Goal: Task Accomplishment & Management: Manage account settings

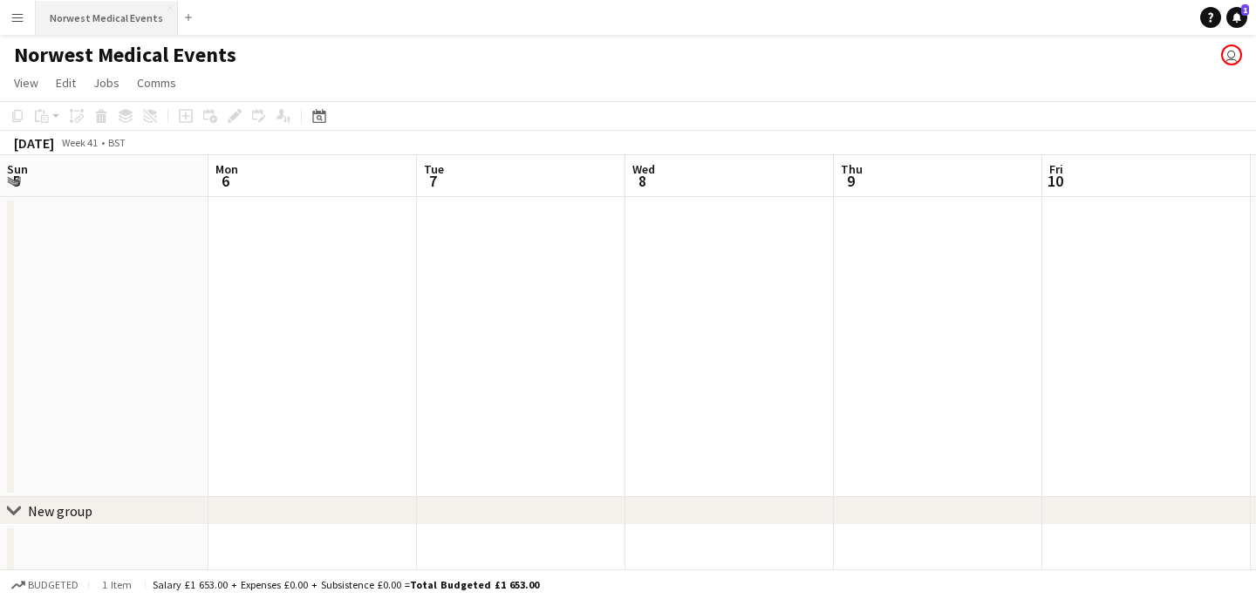
scroll to position [0, 732]
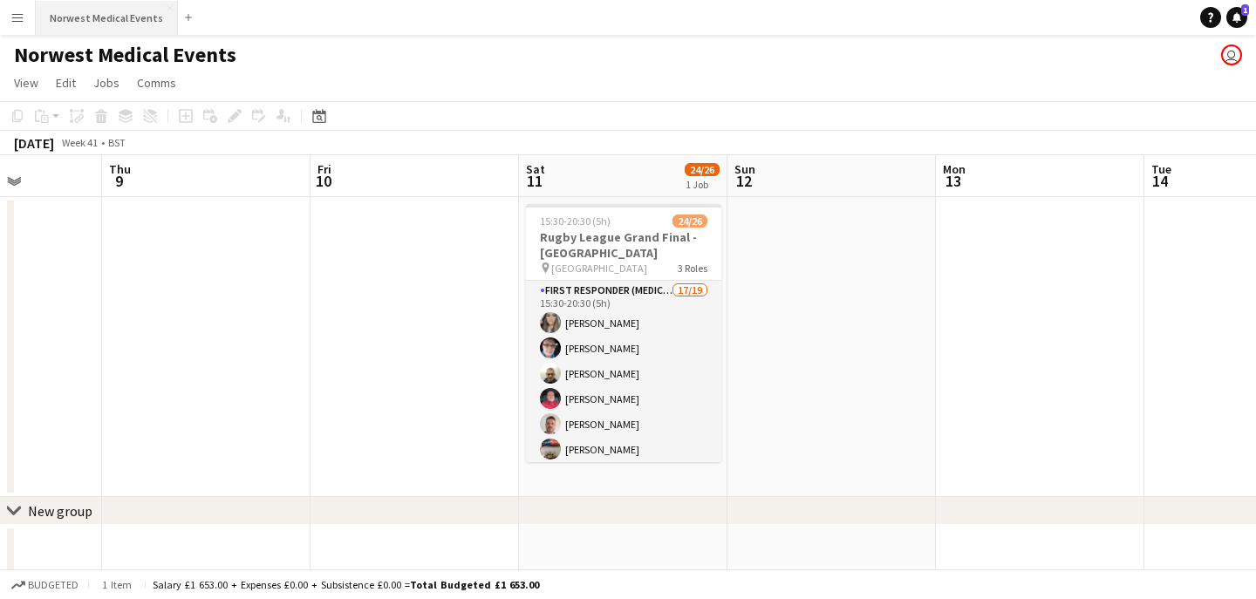
click at [132, 20] on button "Norwest Medical Events Close" at bounding box center [107, 18] width 142 height 34
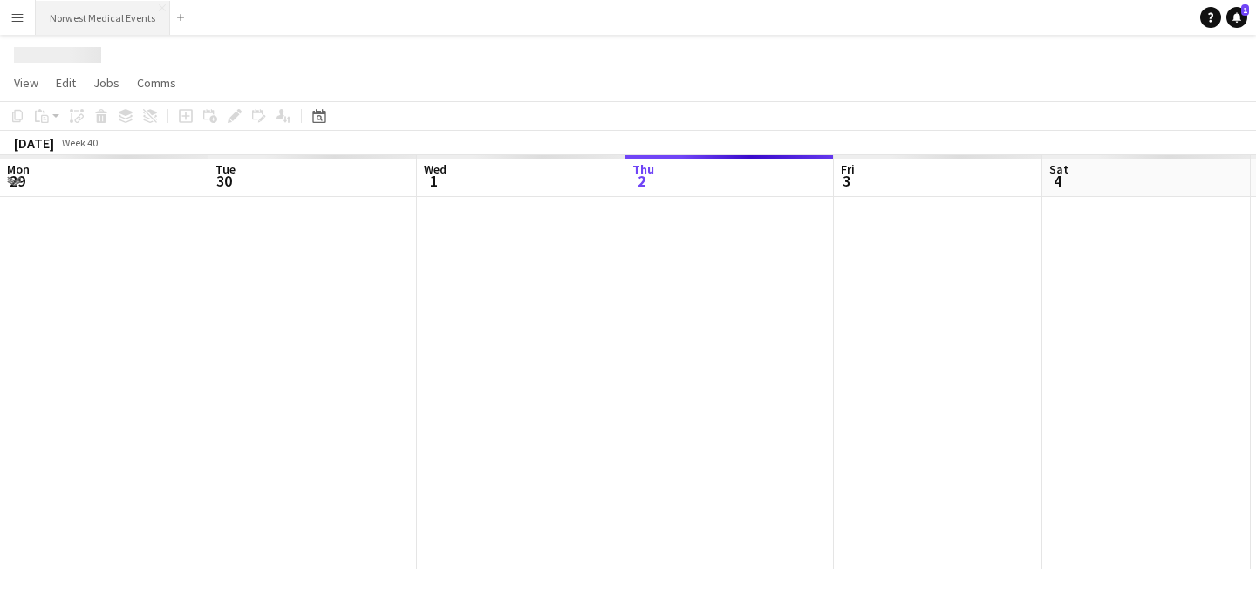
scroll to position [0, 417]
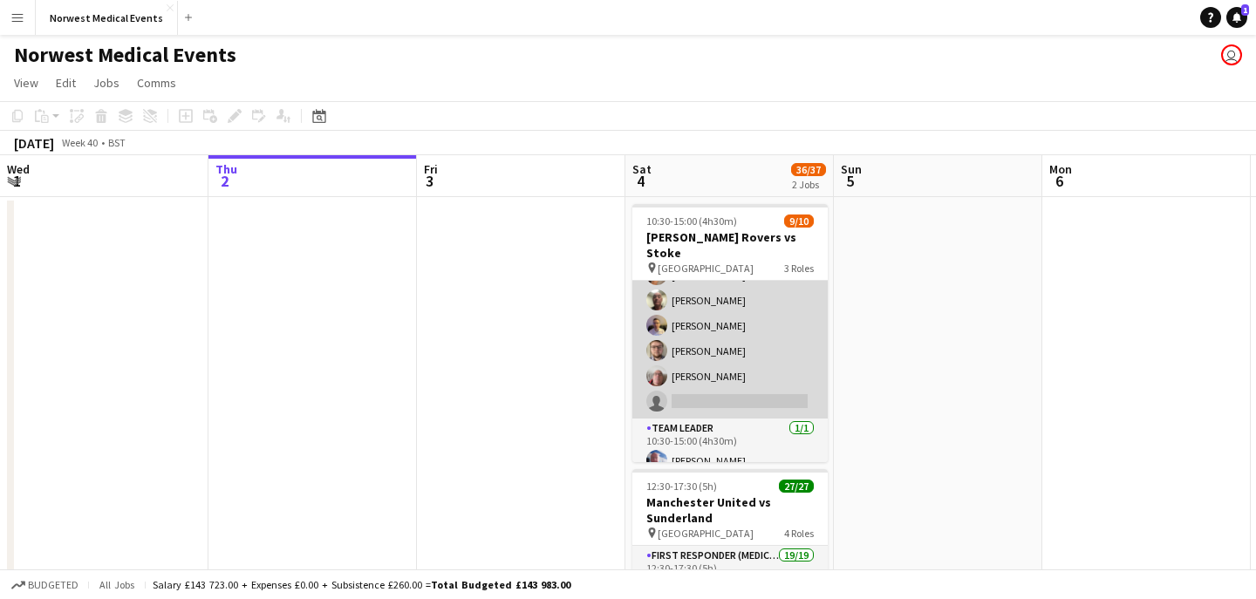
click at [708, 374] on app-card-role "Responder (First Aid) [DATE] 10:30-15:00 (4h30m) [PERSON_NAME] [PERSON_NAME] [P…" at bounding box center [729, 300] width 195 height 236
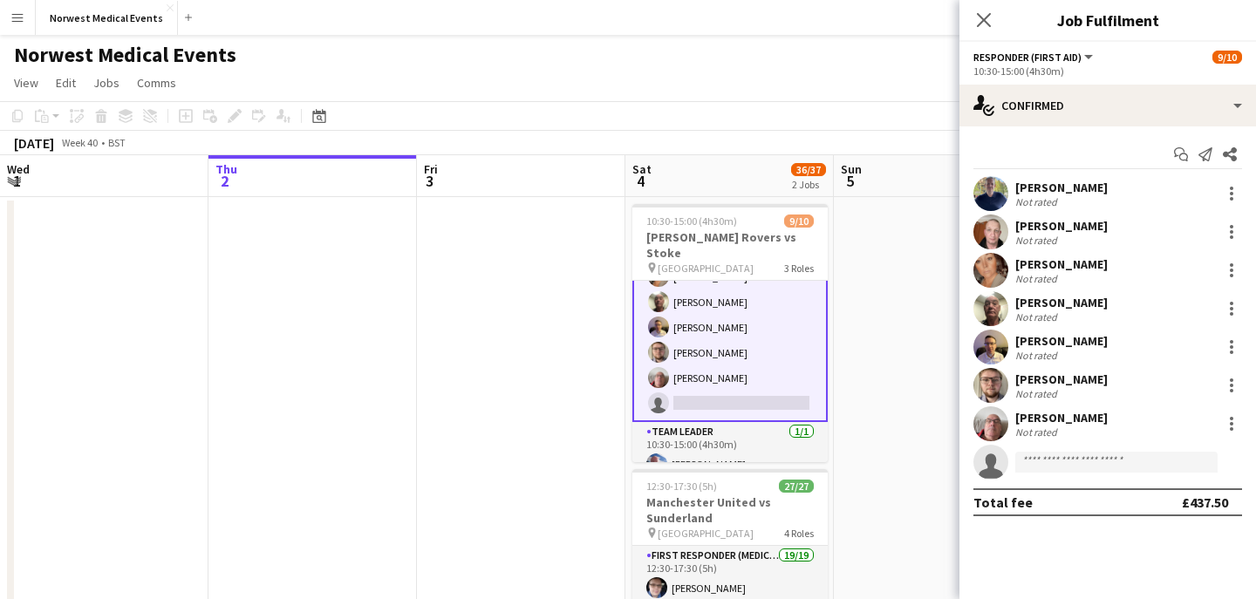
scroll to position [160, 0]
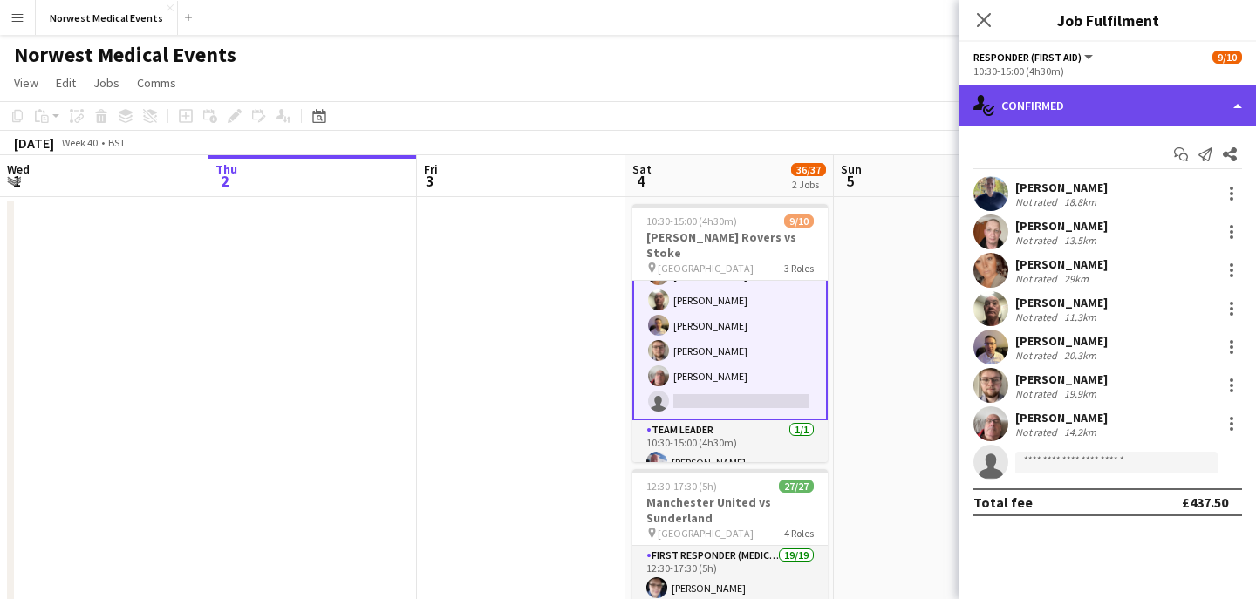
click at [1140, 103] on div "single-neutral-actions-check-2 Confirmed" at bounding box center [1108, 106] width 297 height 42
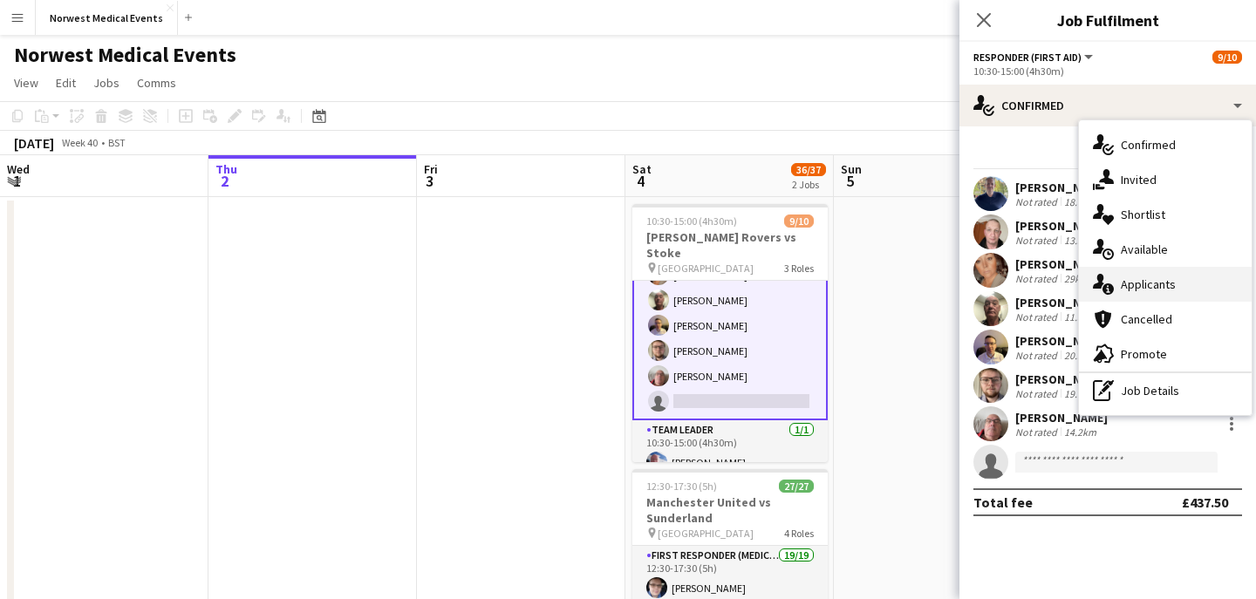
click at [1178, 290] on div "single-neutral-actions-information Applicants" at bounding box center [1165, 284] width 173 height 35
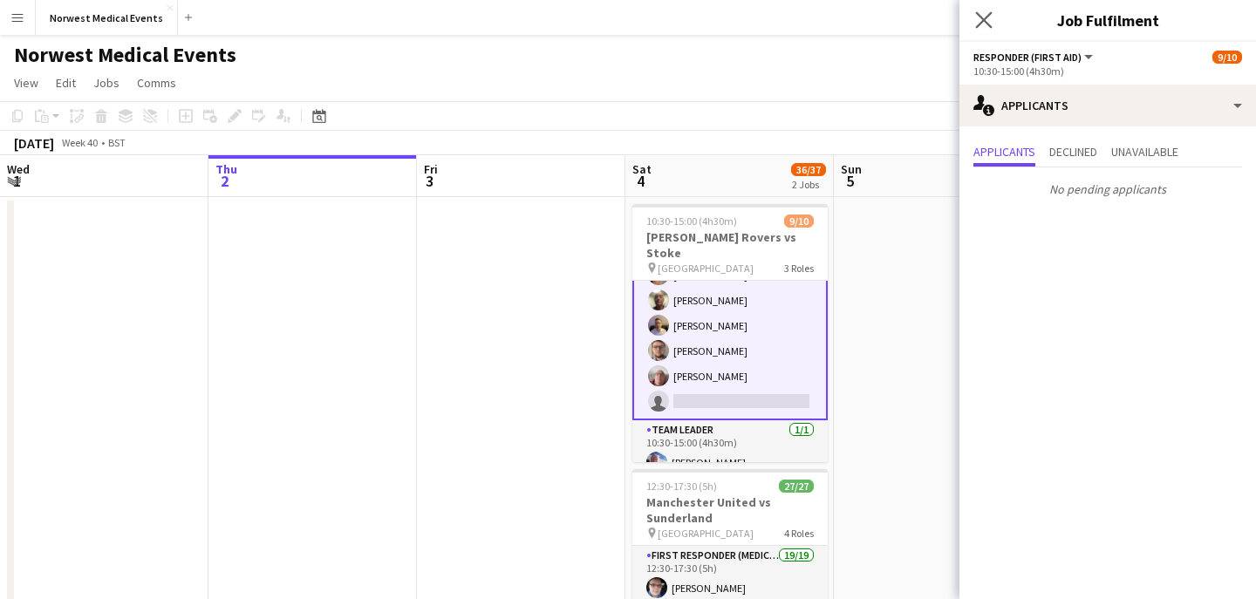
click at [988, 28] on icon "Close pop-in" at bounding box center [983, 19] width 17 height 17
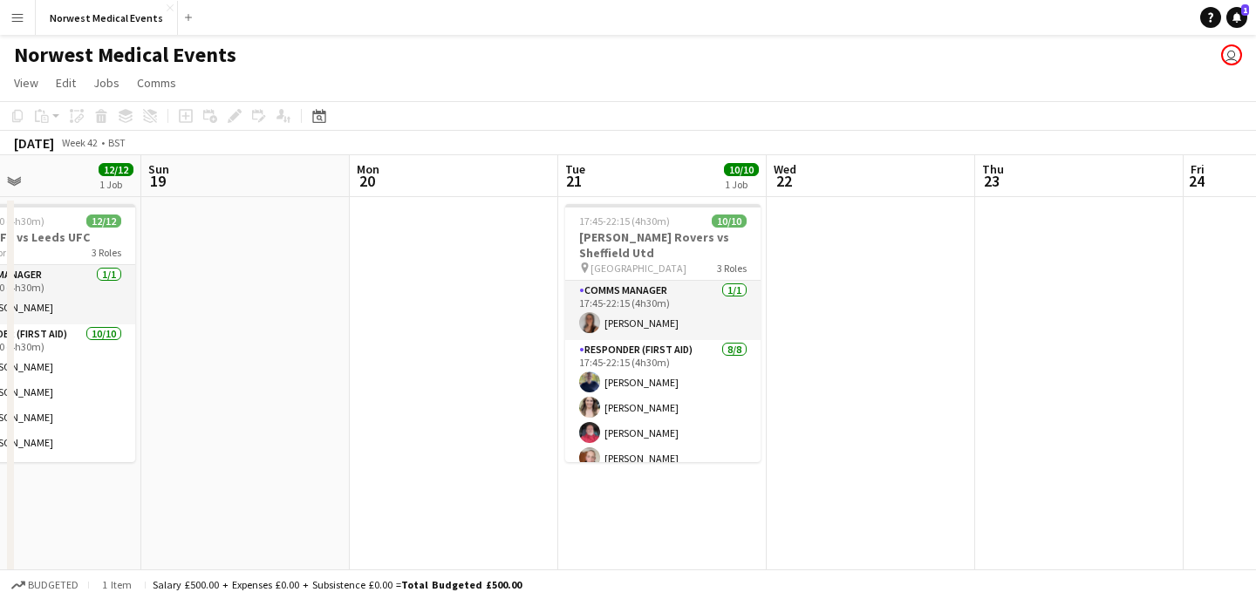
scroll to position [0, 704]
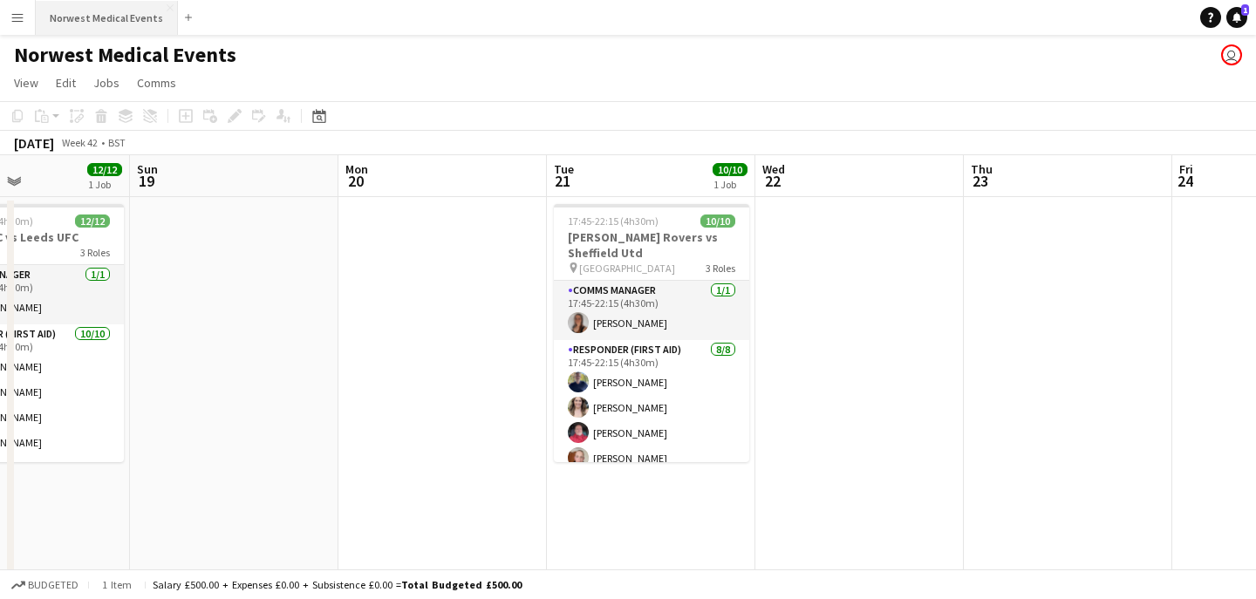
click at [100, 29] on button "Norwest Medical Events Close" at bounding box center [107, 18] width 142 height 34
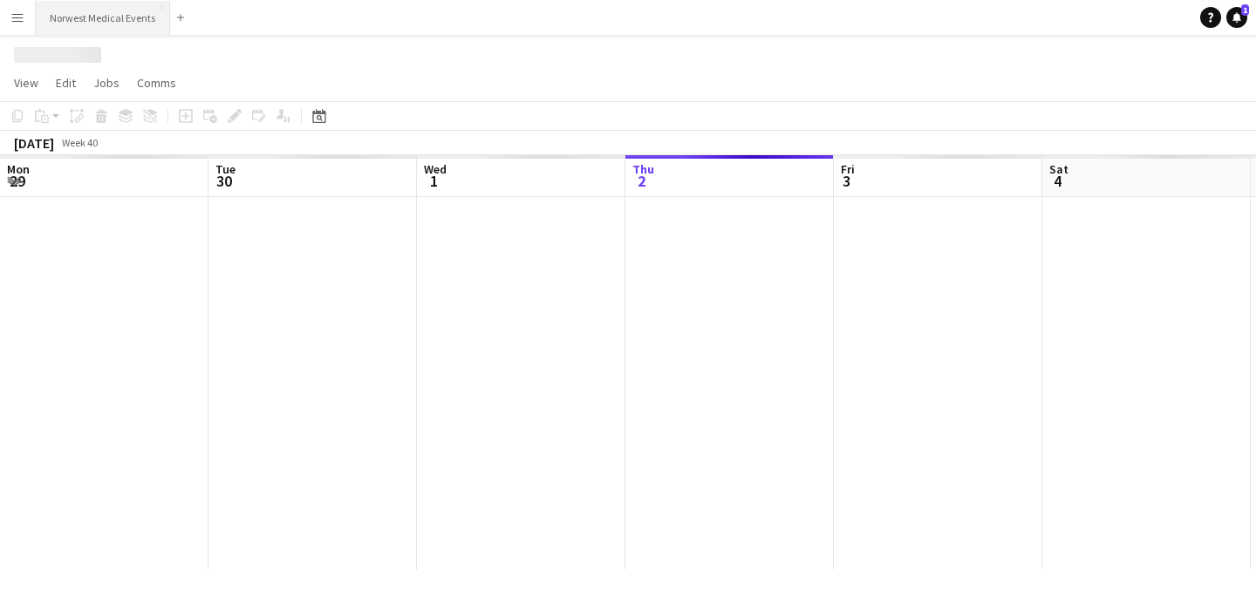
scroll to position [0, 417]
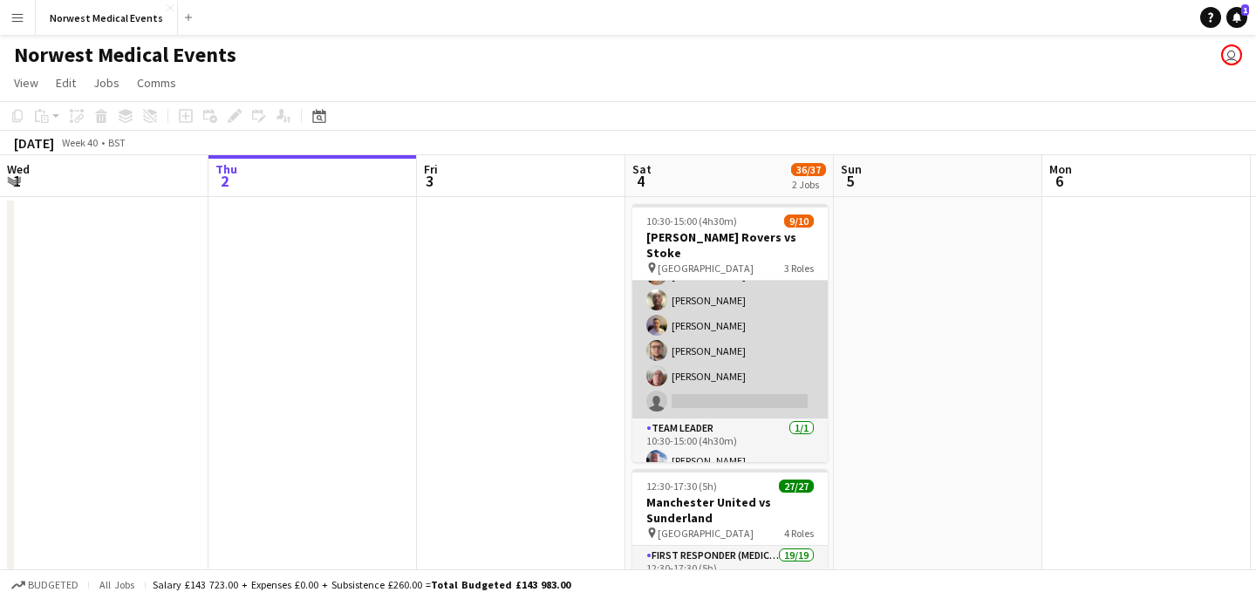
click at [704, 363] on app-card-role "Responder (First Aid) [DATE] 10:30-15:00 (4h30m) [PERSON_NAME] [PERSON_NAME] [P…" at bounding box center [729, 300] width 195 height 236
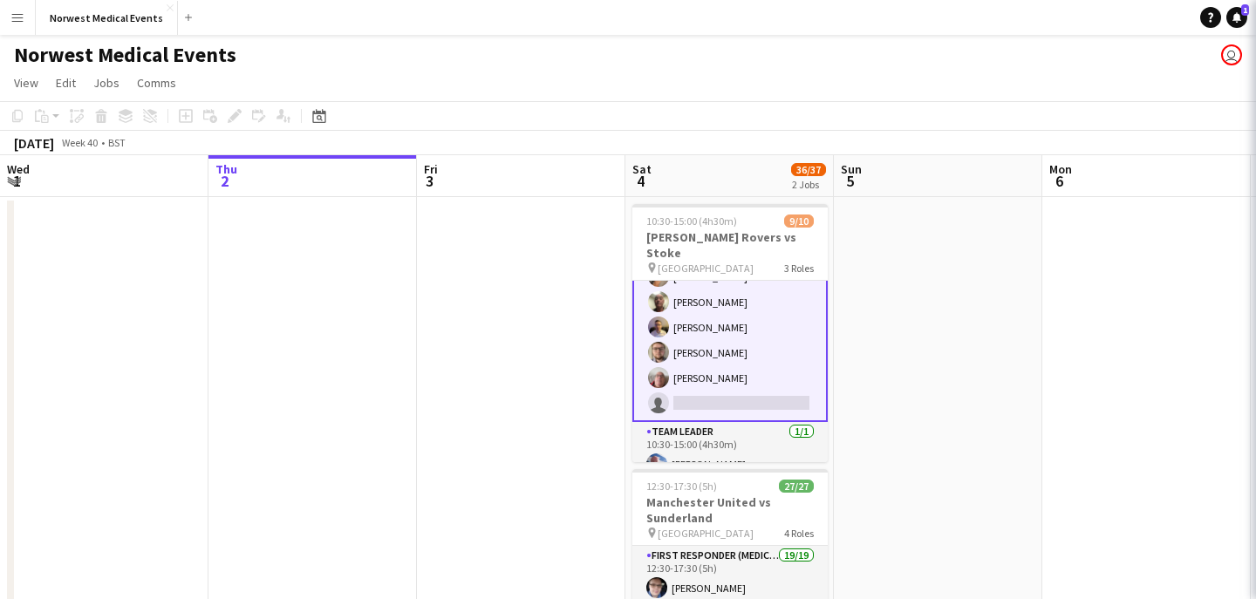
scroll to position [160, 0]
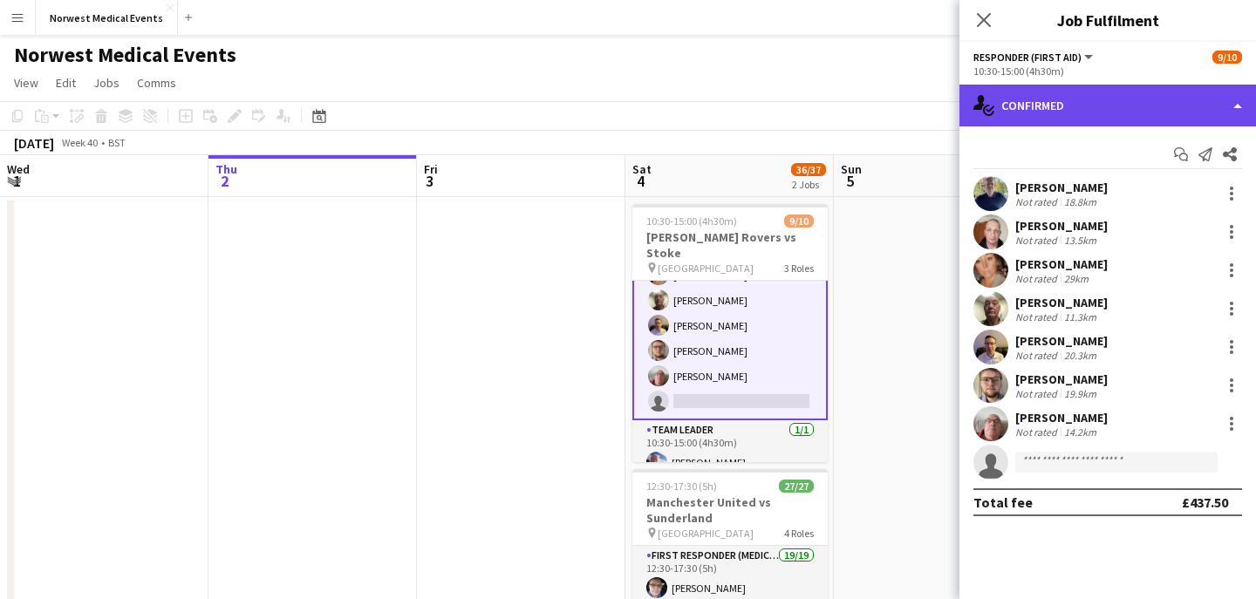
click at [1042, 123] on div "single-neutral-actions-check-2 Confirmed" at bounding box center [1108, 106] width 297 height 42
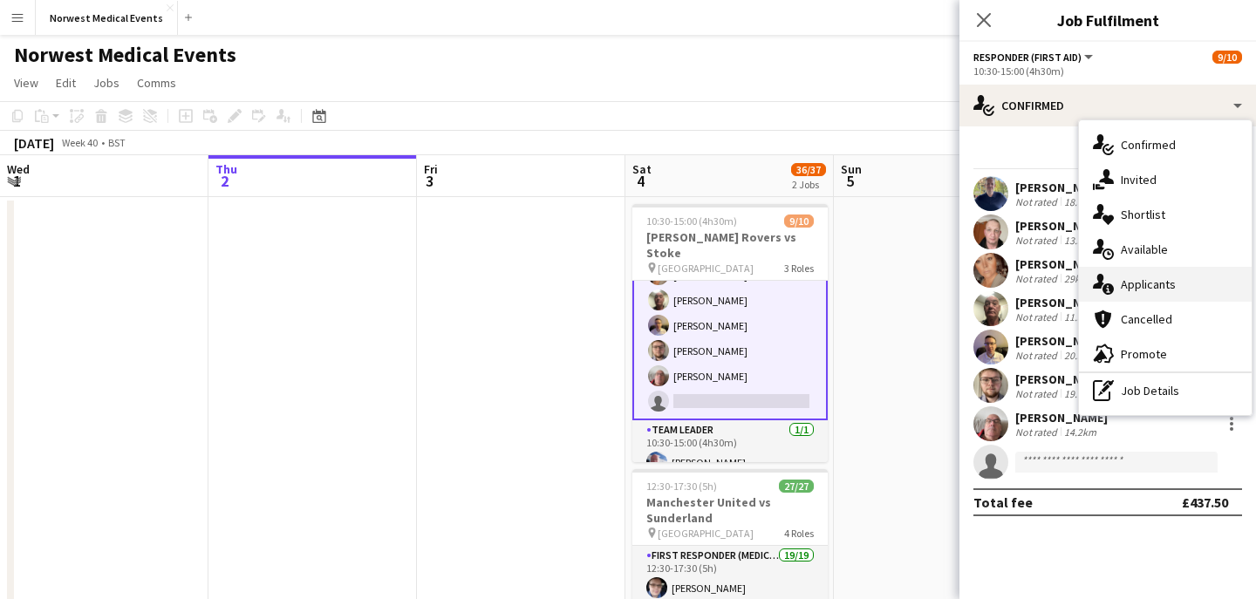
click at [1127, 281] on span "Applicants" at bounding box center [1148, 285] width 55 height 16
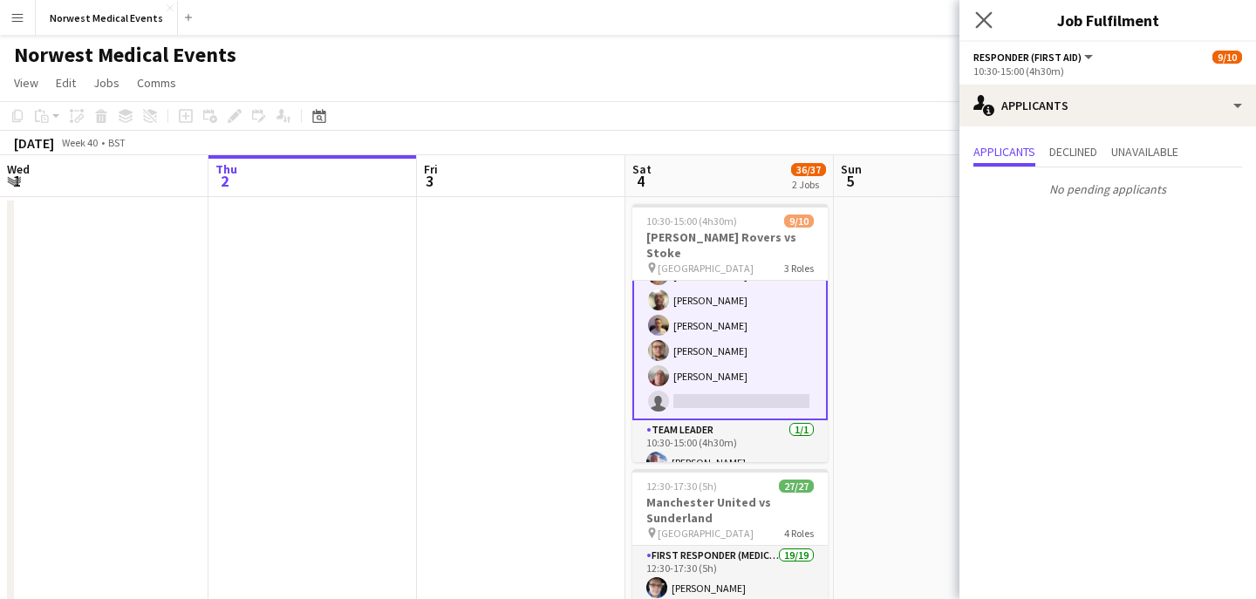
click at [990, 29] on app-icon "Close pop-in" at bounding box center [984, 20] width 25 height 25
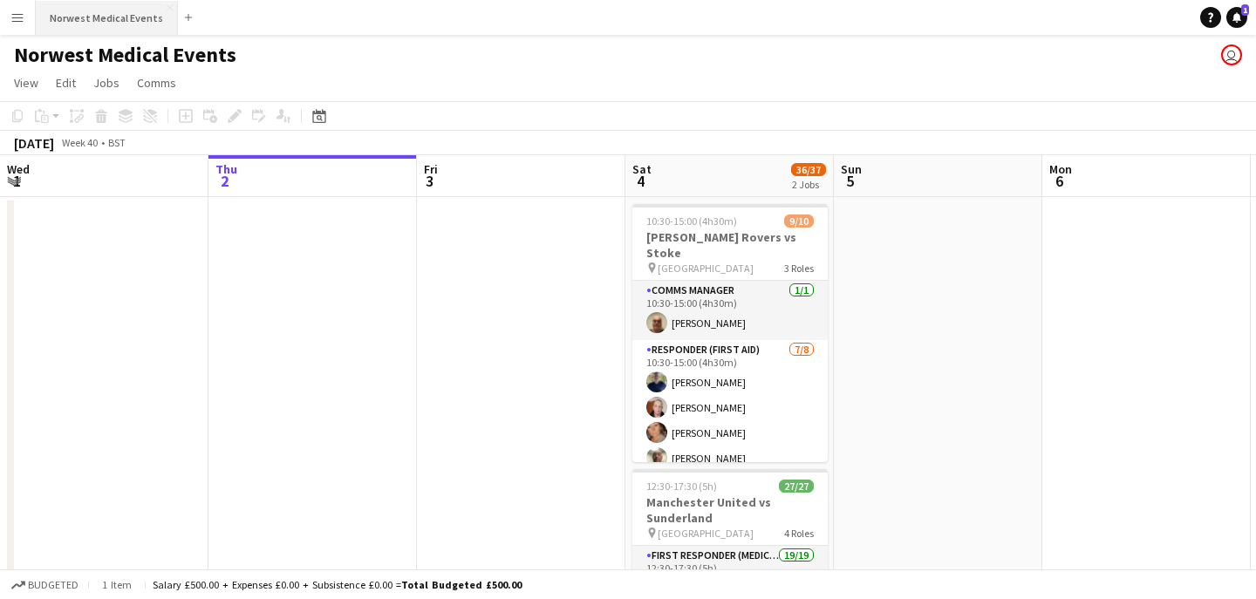
click at [103, 15] on button "Norwest Medical Events Close" at bounding box center [107, 18] width 142 height 34
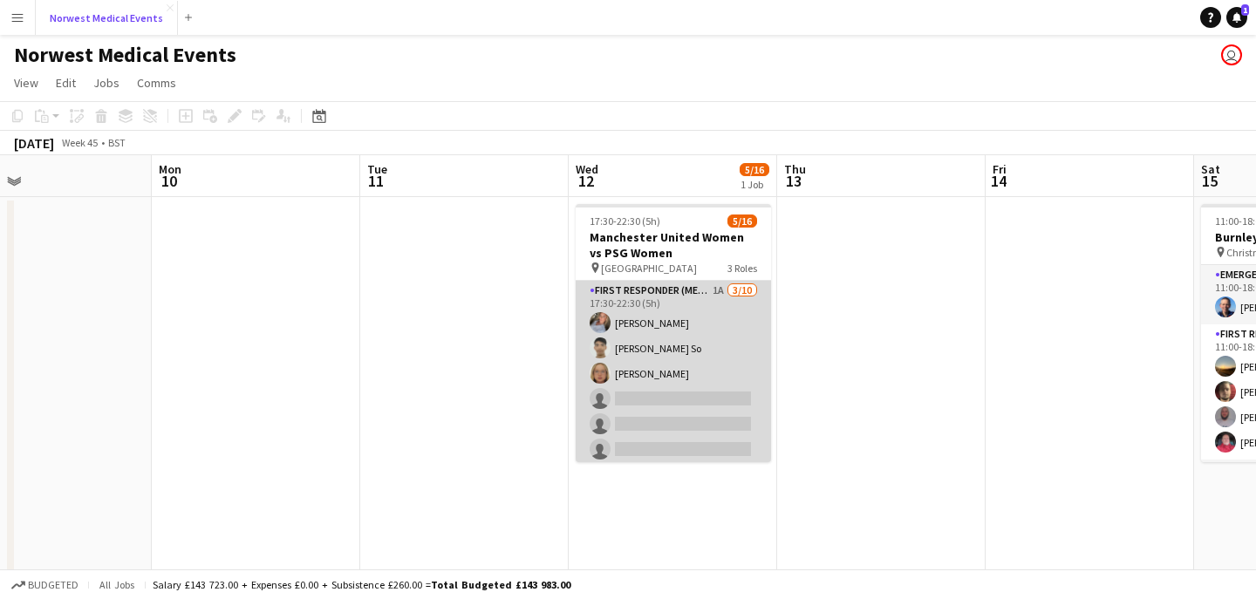
scroll to position [197, 0]
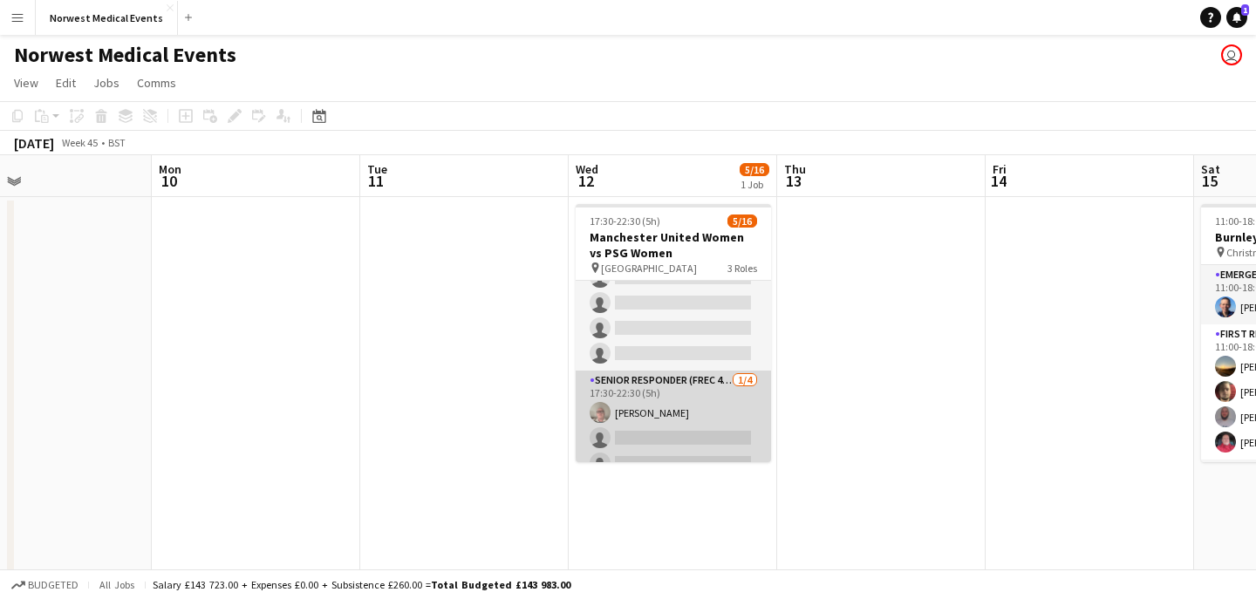
click at [697, 397] on app-card-role "Senior Responder (FREC 4 or Above) [DATE] 17:30-22:30 (5h) [PERSON_NAME] single…" at bounding box center [673, 438] width 195 height 135
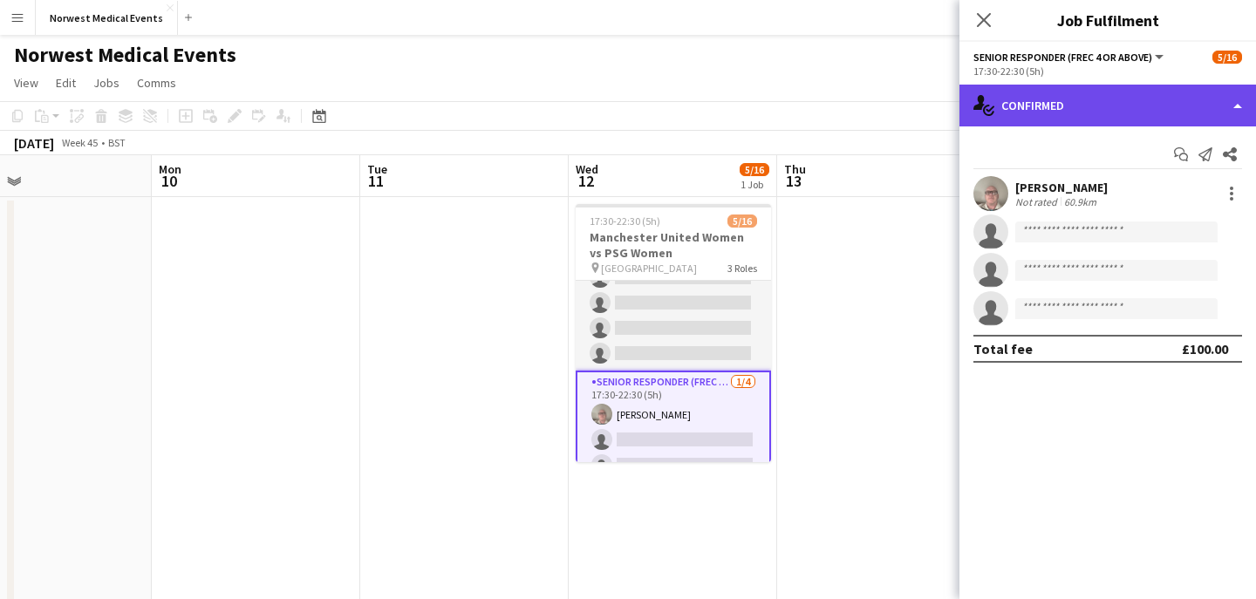
click at [1055, 115] on div "single-neutral-actions-check-2 Confirmed" at bounding box center [1108, 106] width 297 height 42
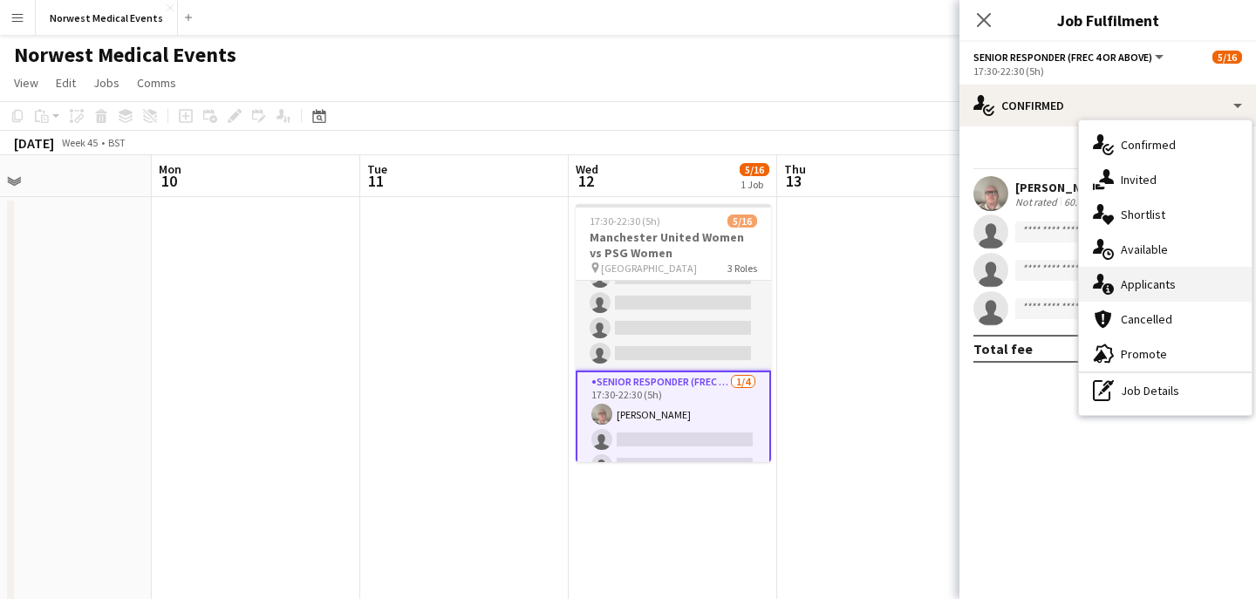
click at [1148, 291] on span "Applicants" at bounding box center [1148, 285] width 55 height 16
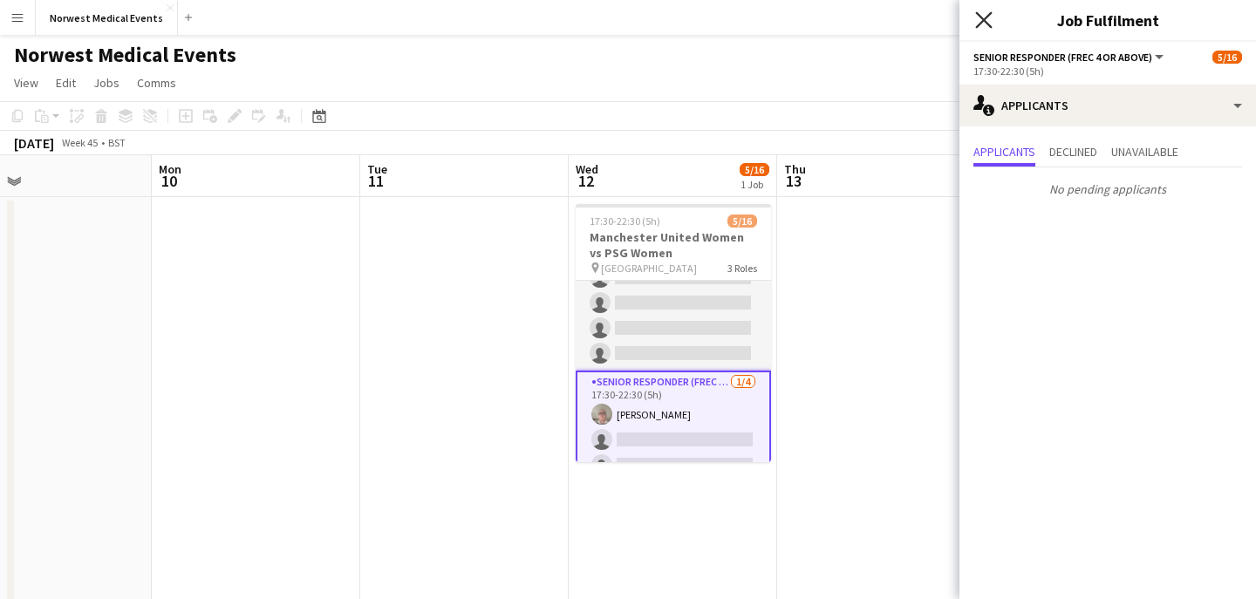
click at [984, 26] on icon "Close pop-in" at bounding box center [983, 19] width 17 height 17
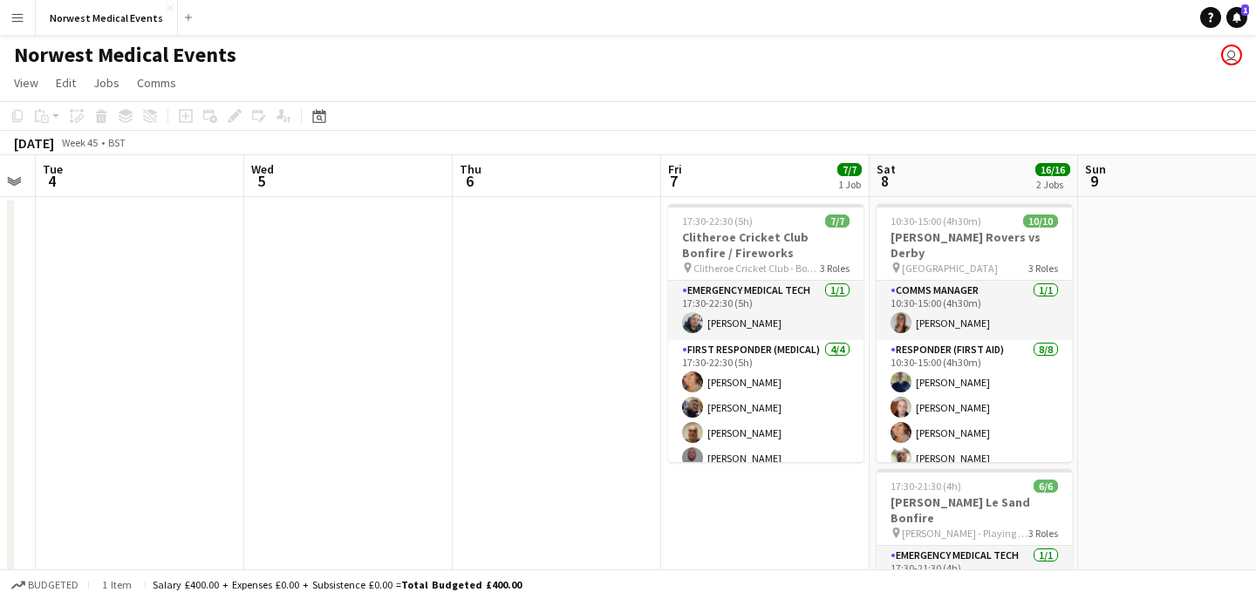
scroll to position [0, 378]
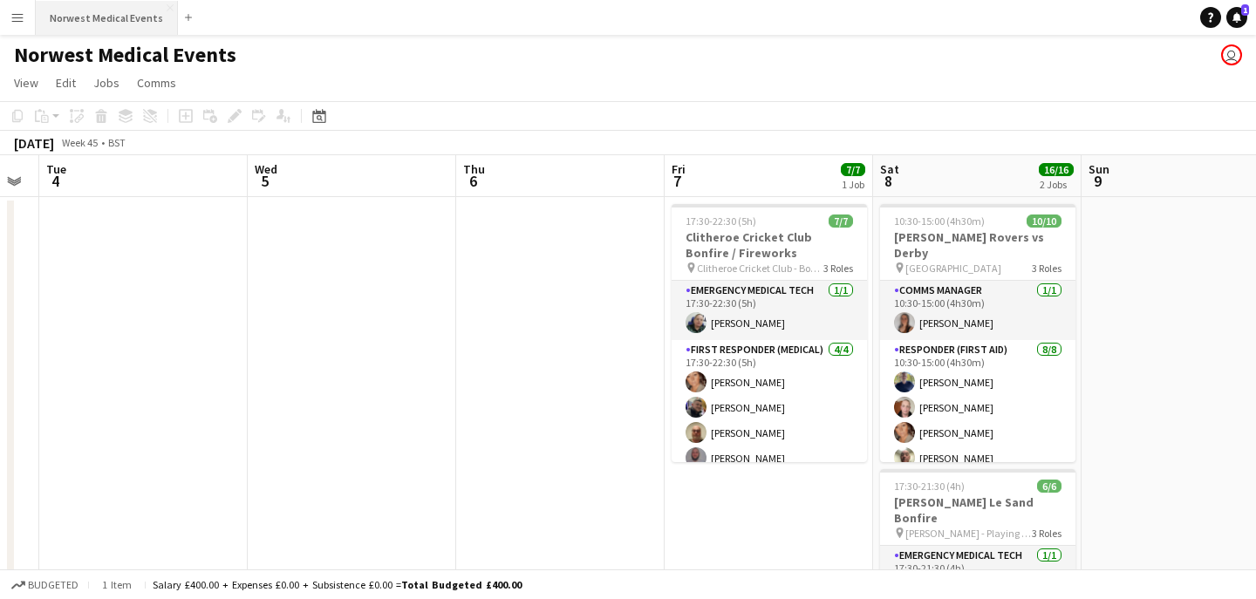
click at [87, 18] on button "Norwest Medical Events Close" at bounding box center [107, 18] width 142 height 34
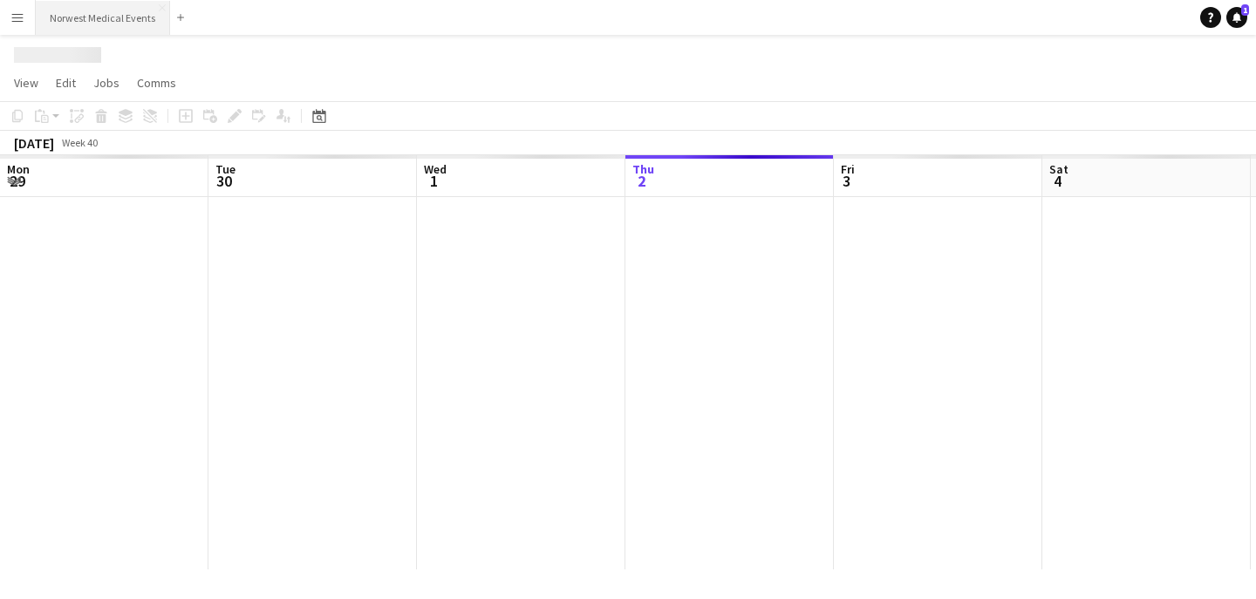
scroll to position [0, 417]
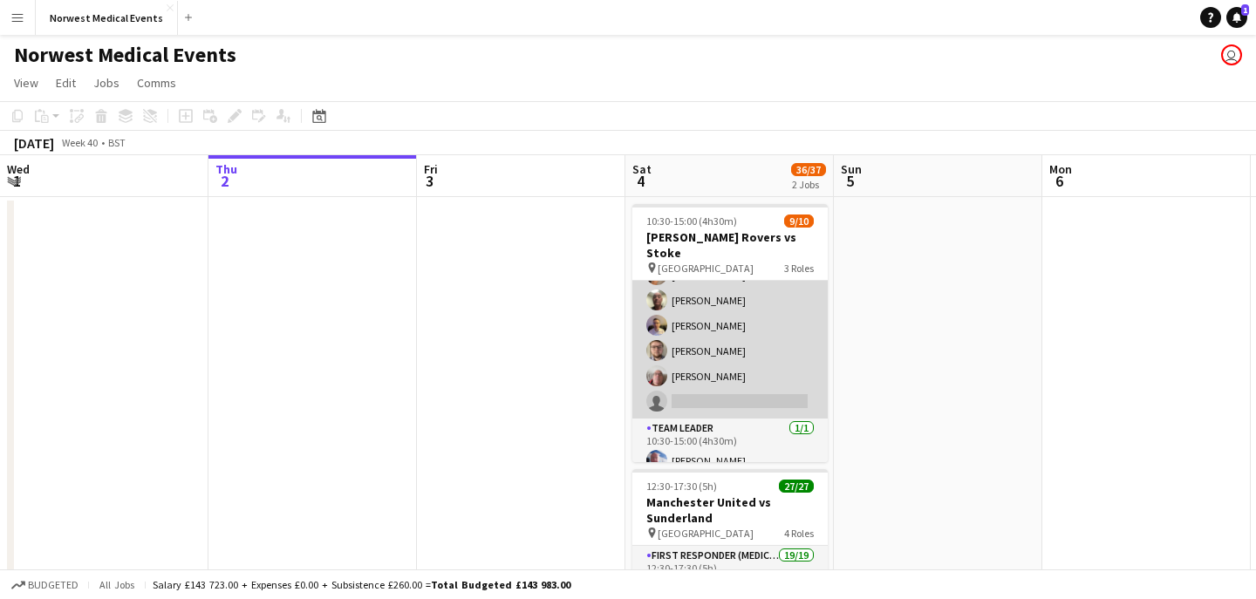
click at [708, 372] on app-card-role "Responder (First Aid) [DATE] 10:30-15:00 (4h30m) [PERSON_NAME] [PERSON_NAME] [P…" at bounding box center [729, 300] width 195 height 236
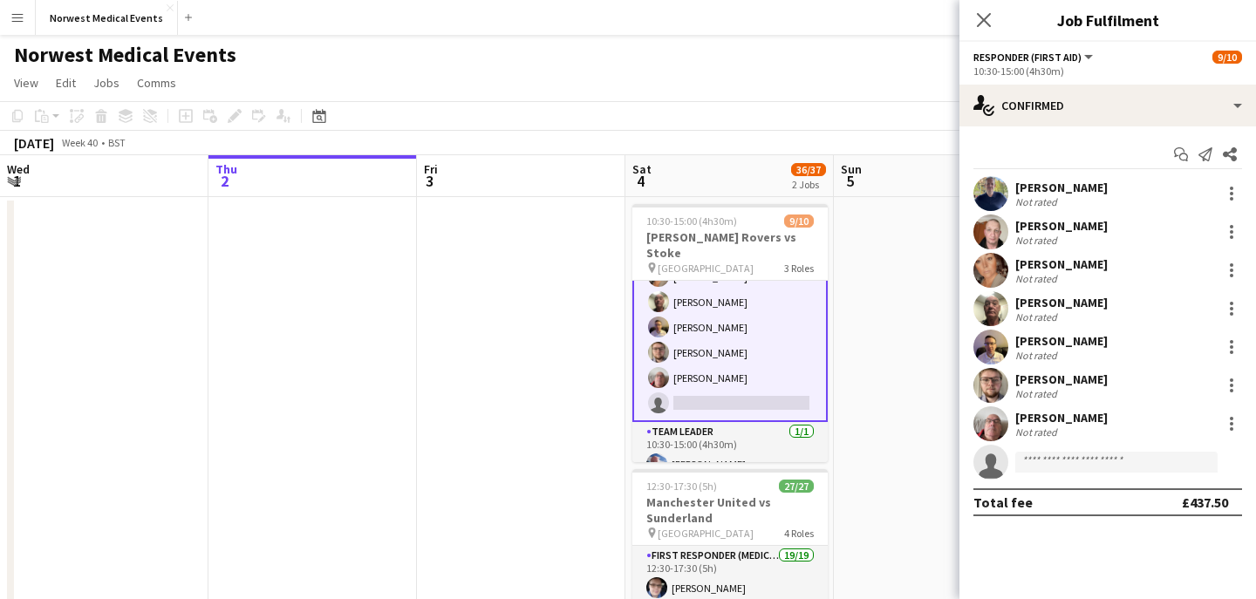
scroll to position [160, 0]
click at [987, 24] on icon at bounding box center [983, 19] width 17 height 17
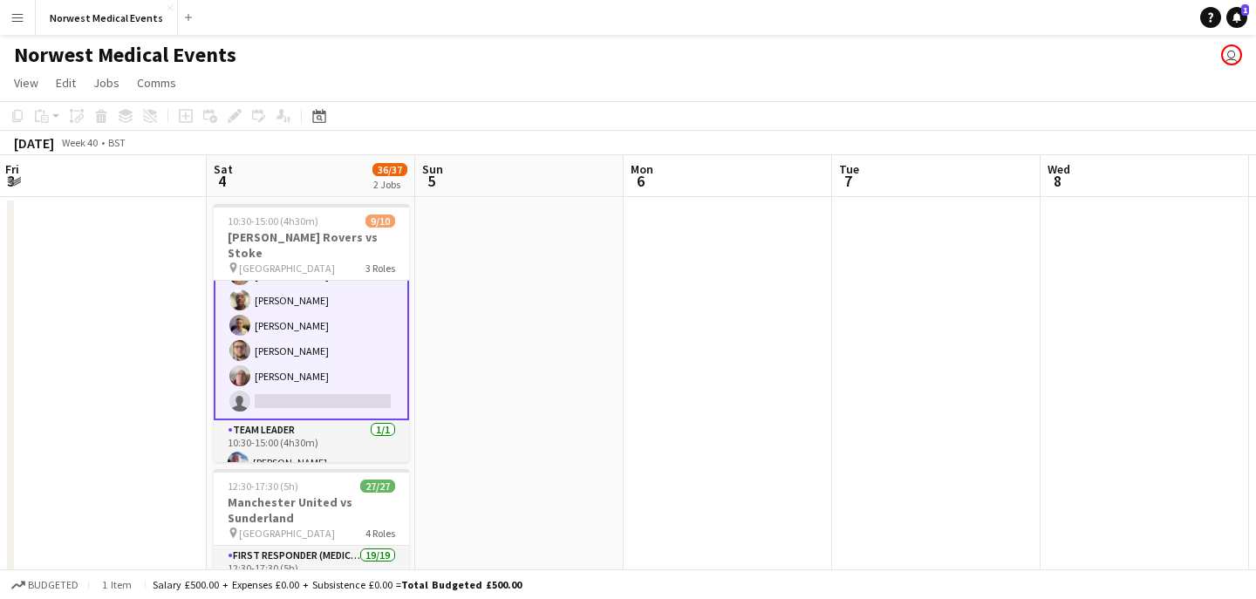
scroll to position [0, 852]
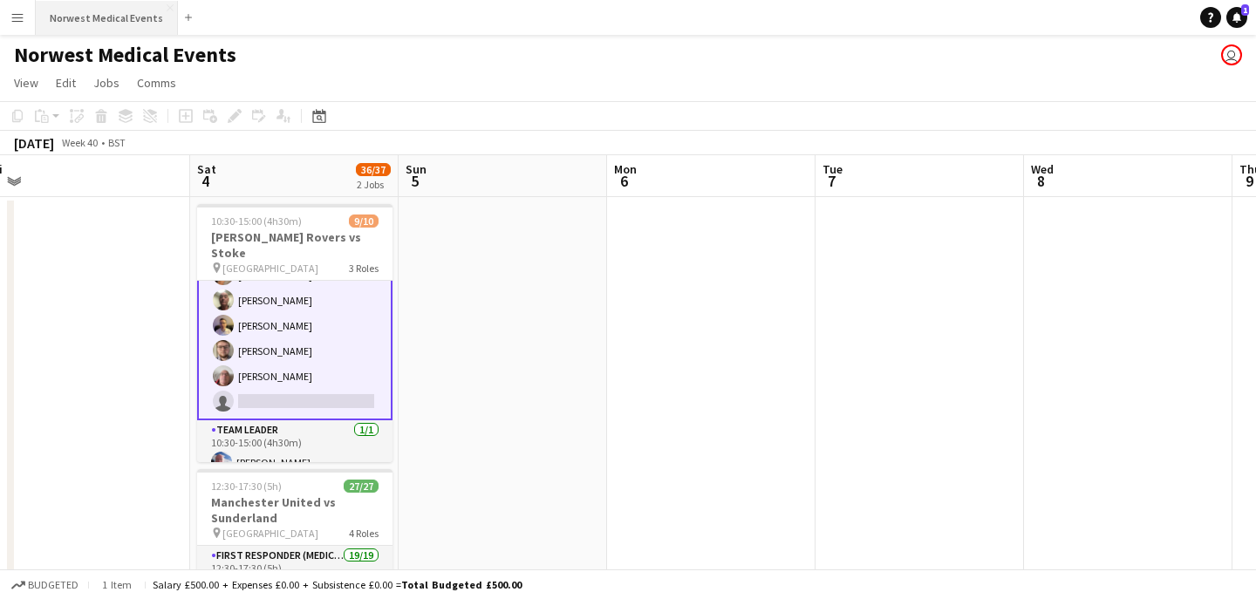
click at [110, 24] on button "Norwest Medical Events Close" at bounding box center [107, 18] width 142 height 34
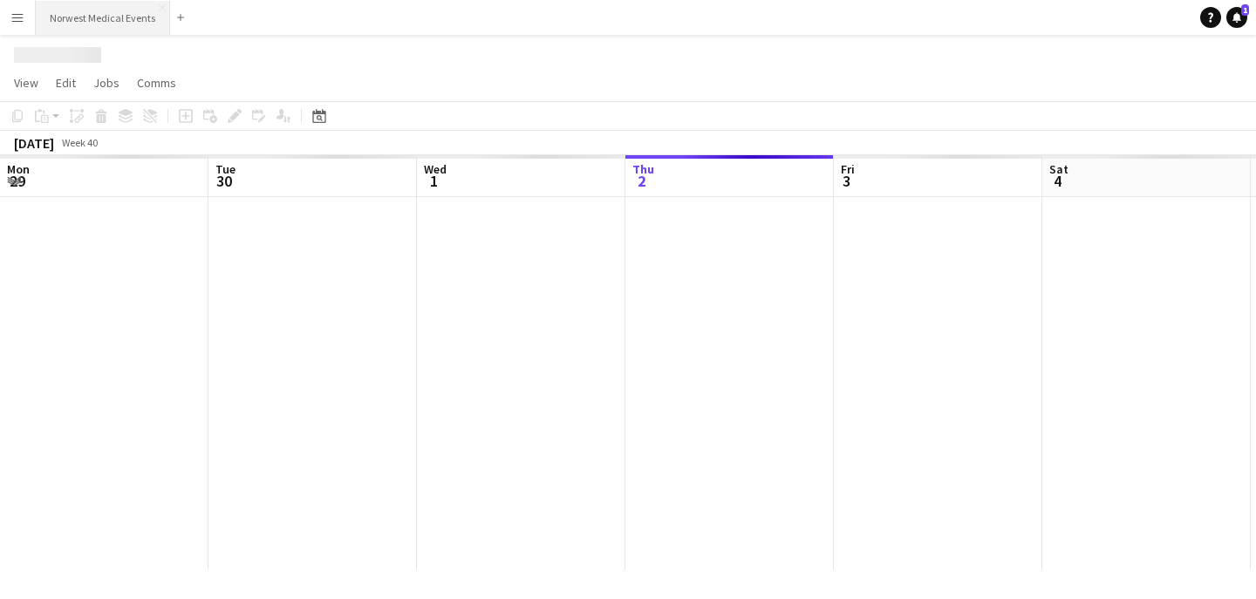
scroll to position [0, 417]
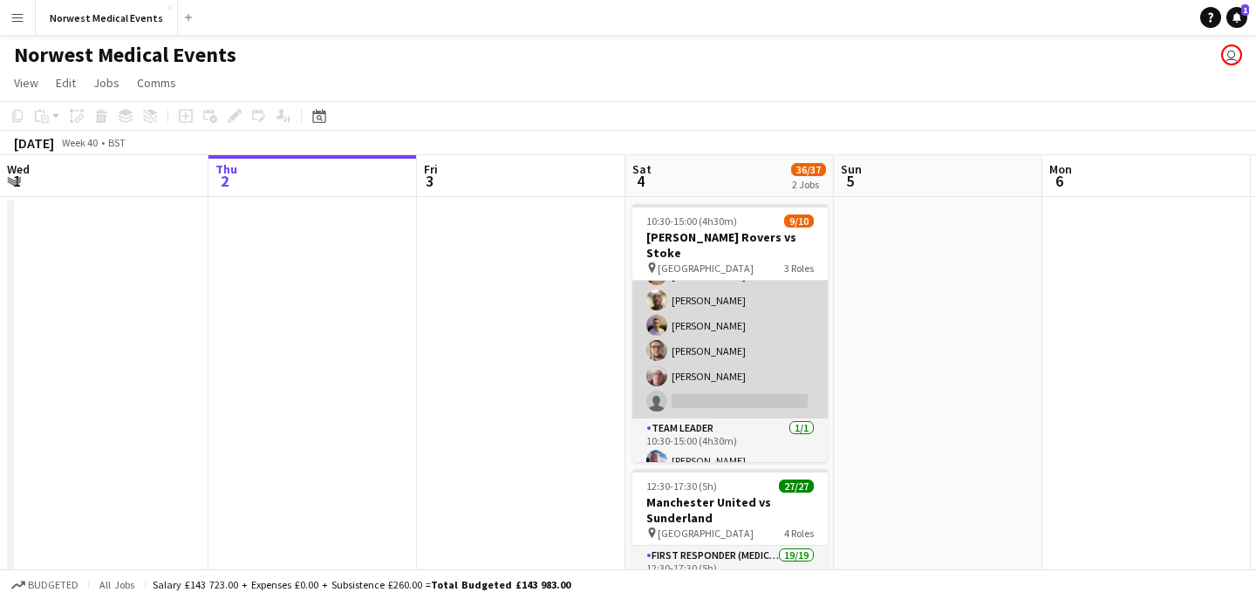
click at [723, 350] on app-card-role "Responder (First Aid) [DATE] 10:30-15:00 (4h30m) [PERSON_NAME] [PERSON_NAME] [P…" at bounding box center [729, 300] width 195 height 236
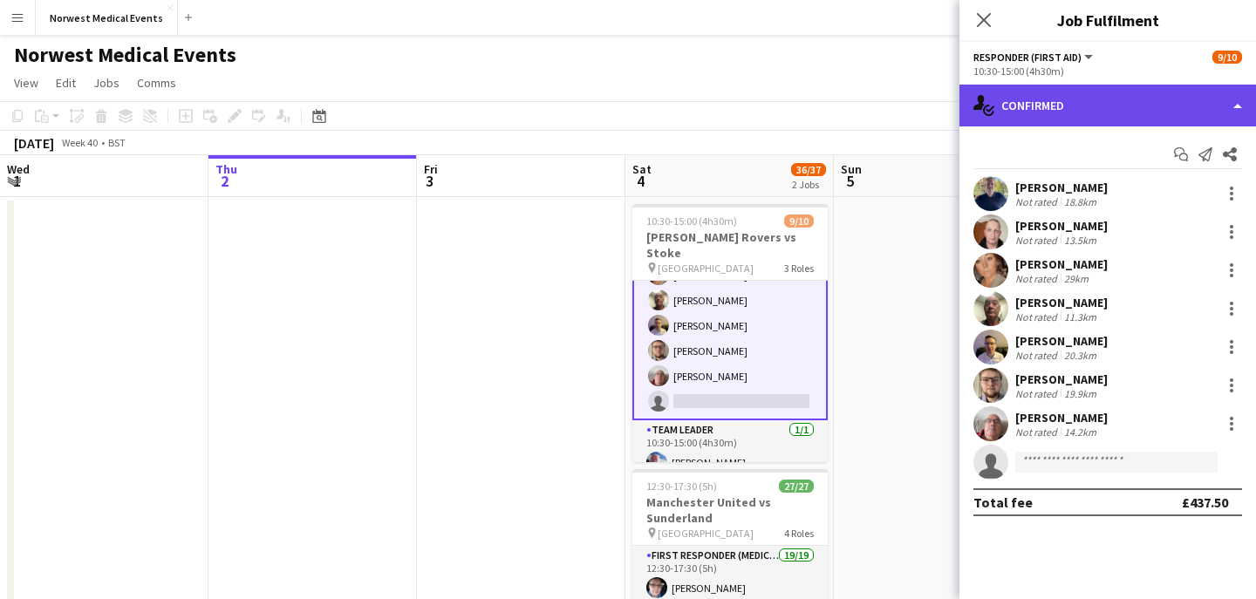
click at [1022, 115] on div "single-neutral-actions-check-2 Confirmed" at bounding box center [1108, 106] width 297 height 42
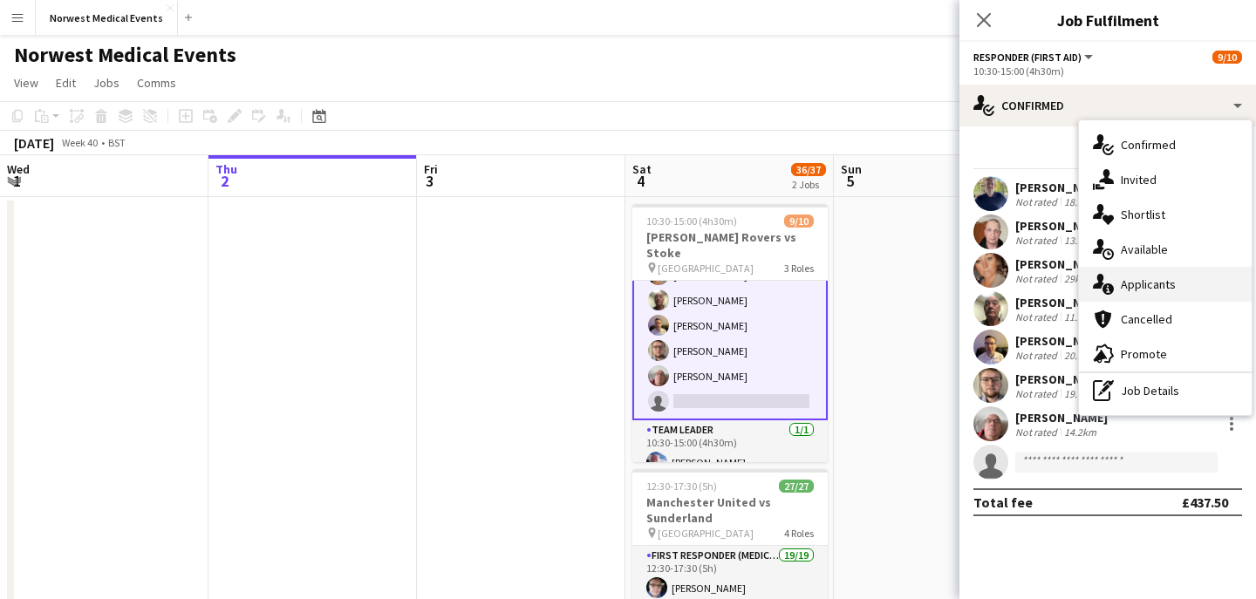
click at [1138, 291] on span "Applicants" at bounding box center [1148, 285] width 55 height 16
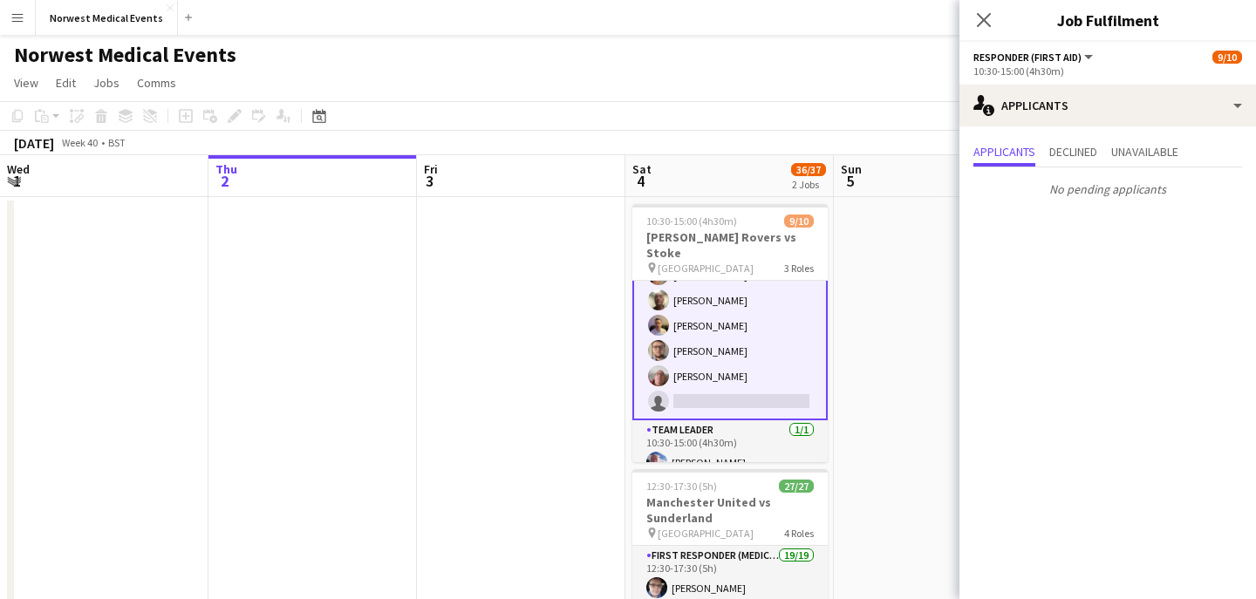
click at [986, 30] on app-icon "Close pop-in" at bounding box center [983, 20] width 21 height 21
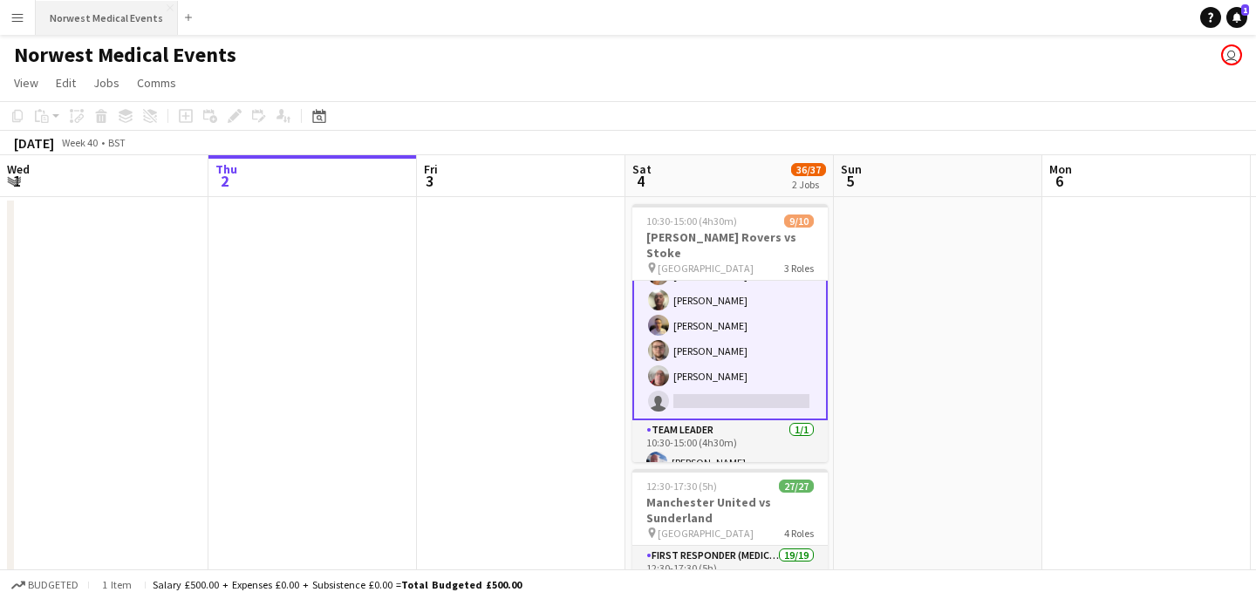
click at [123, 18] on button "Norwest Medical Events Close" at bounding box center [107, 18] width 142 height 34
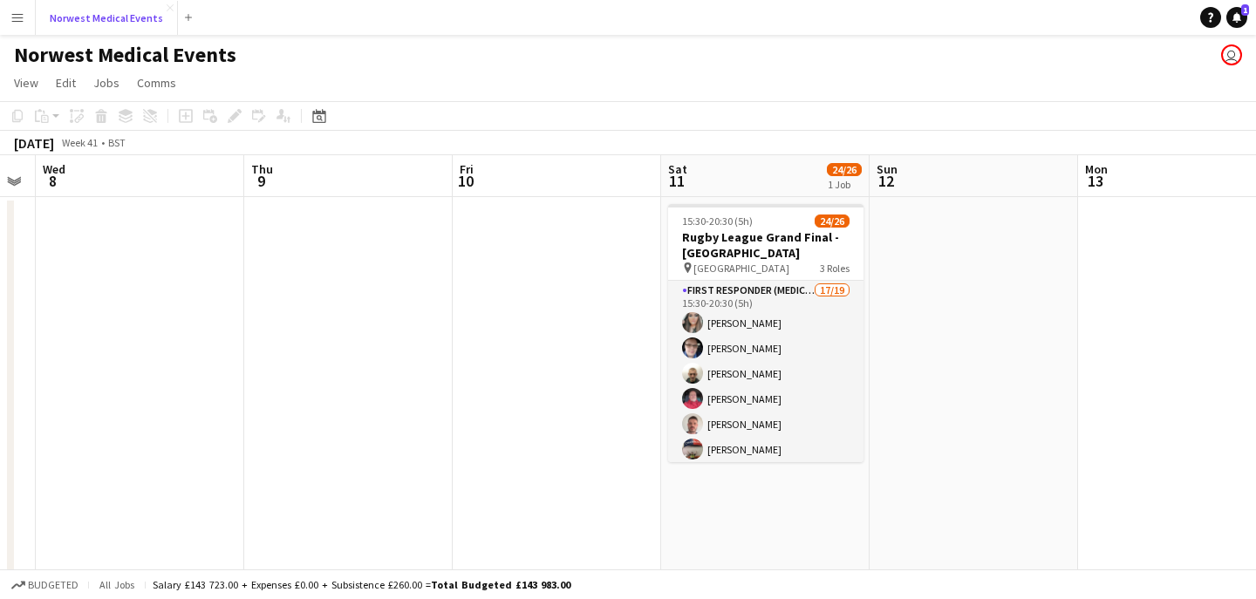
scroll to position [0, 618]
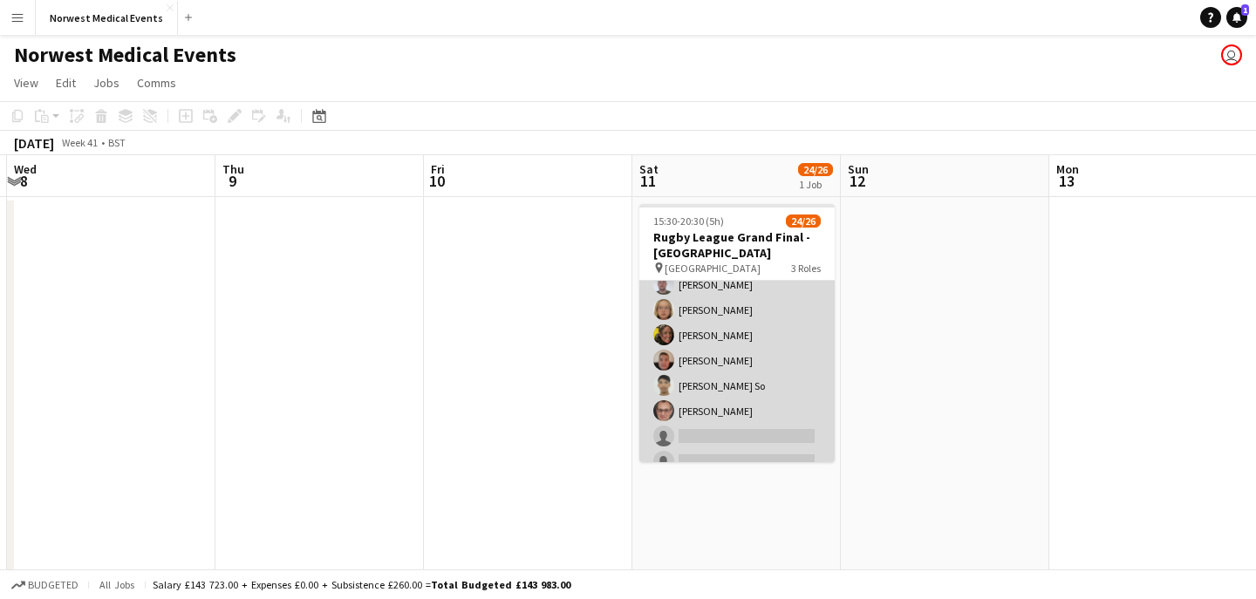
click at [725, 374] on app-card-role "First Responder (Medical) 17/19 15:30-20:30 (5h) [PERSON_NAME] [PERSON_NAME] [P…" at bounding box center [736, 221] width 195 height 515
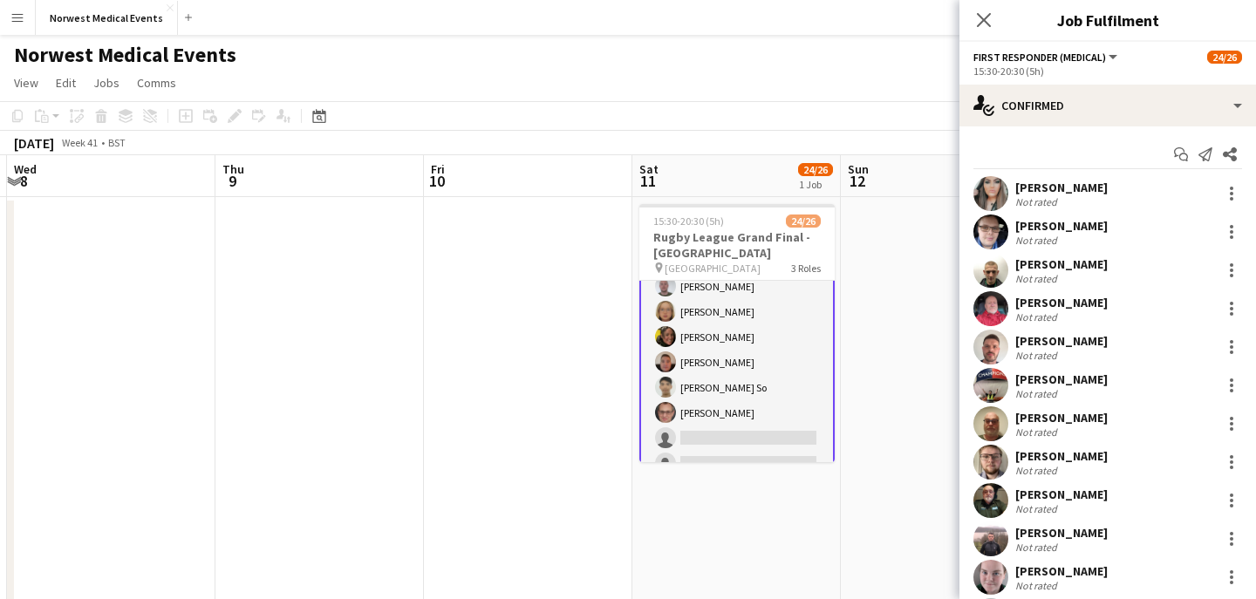
scroll to position [318, 0]
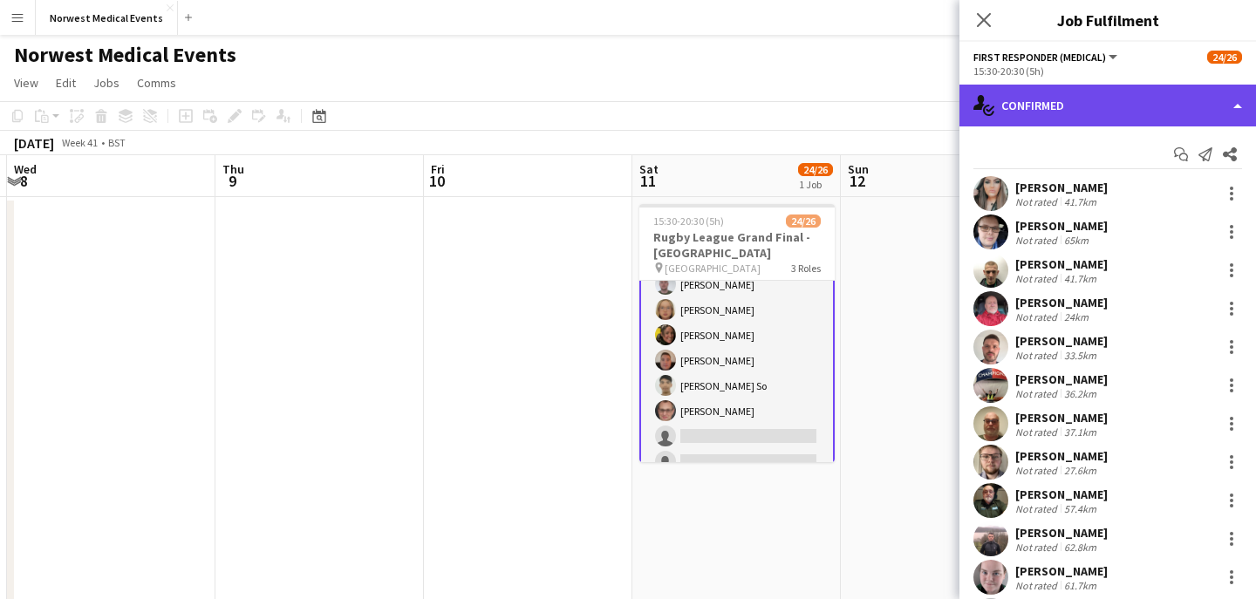
click at [1041, 99] on div "single-neutral-actions-check-2 Confirmed" at bounding box center [1108, 106] width 297 height 42
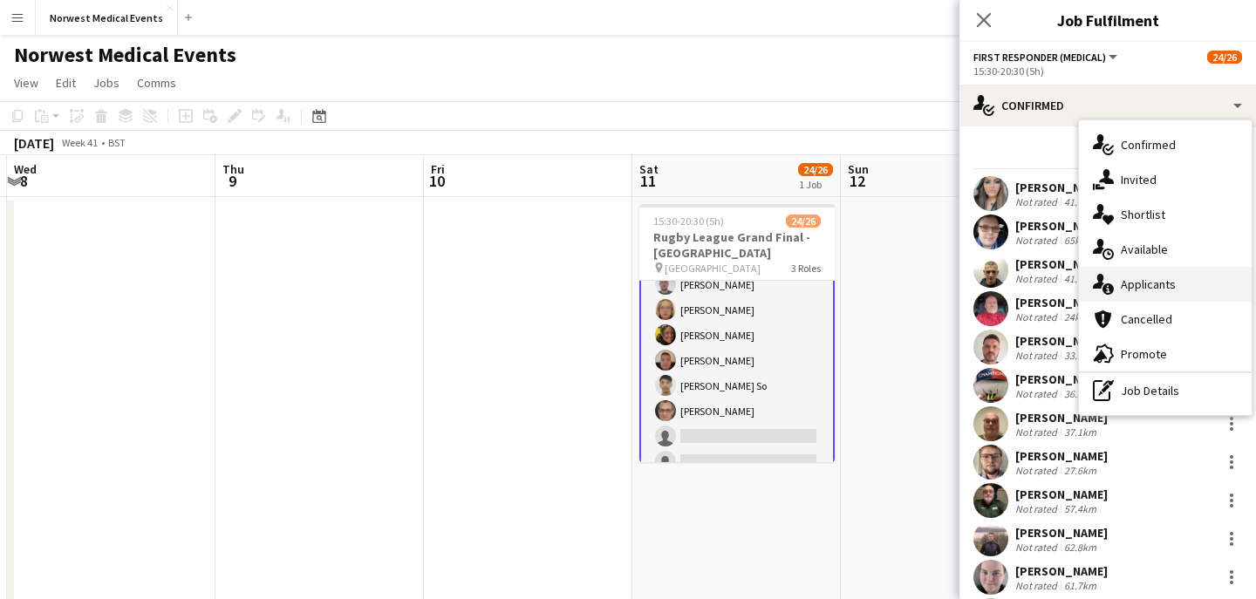
click at [1164, 282] on span "Applicants" at bounding box center [1148, 285] width 55 height 16
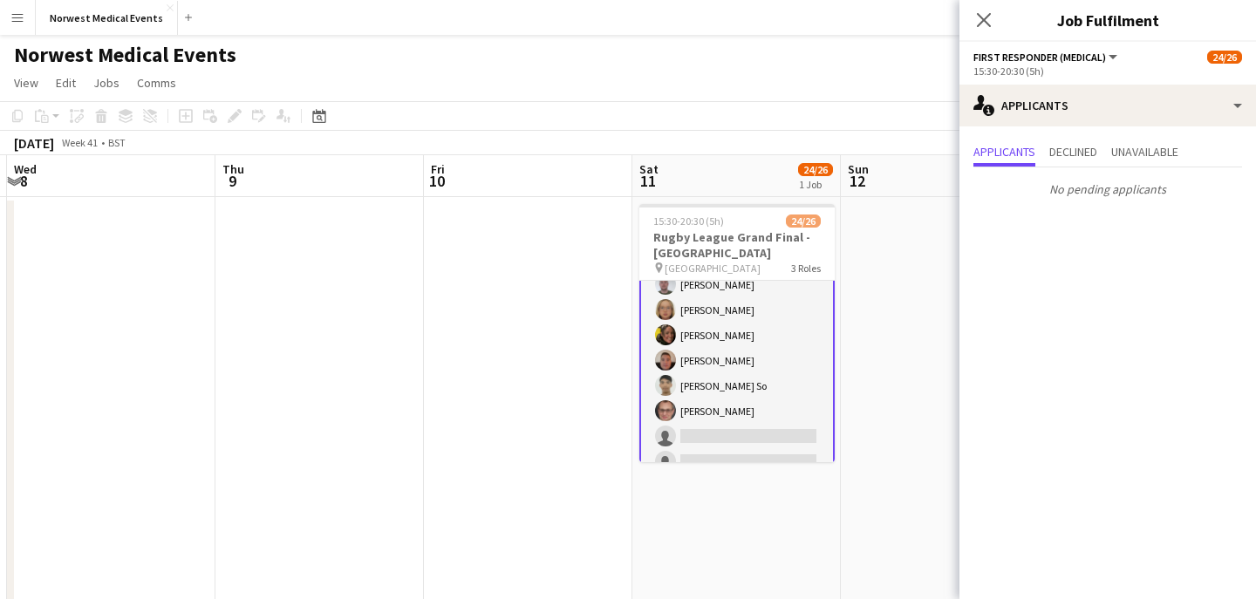
click at [981, 23] on icon at bounding box center [984, 20] width 14 height 14
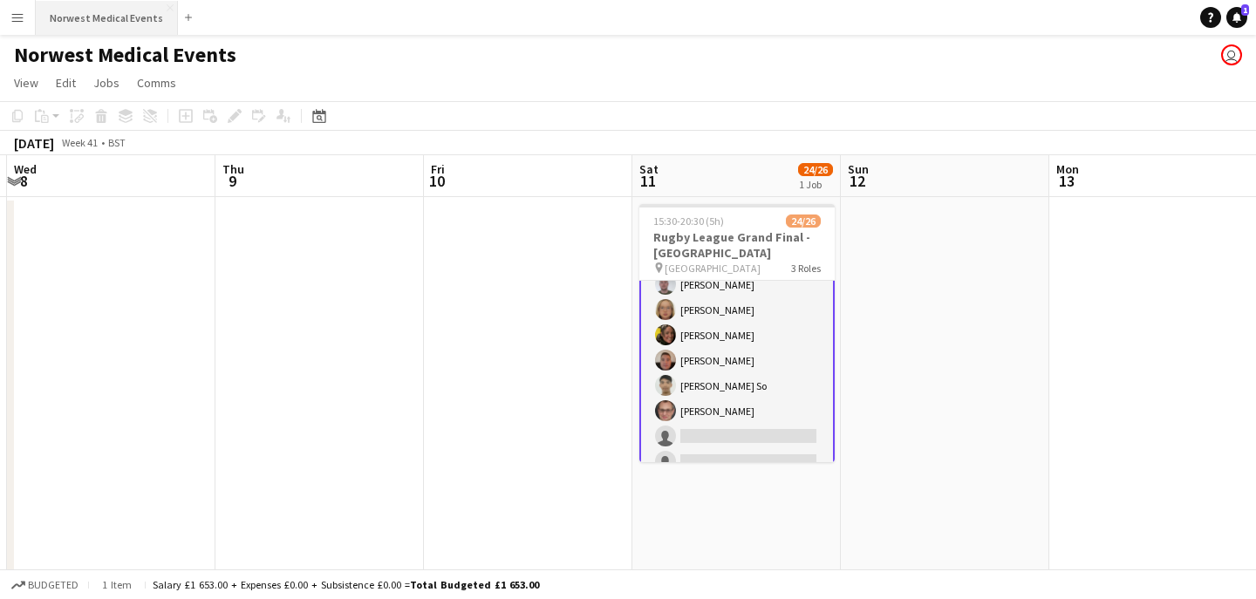
click at [105, 28] on button "Norwest Medical Events Close" at bounding box center [107, 18] width 142 height 34
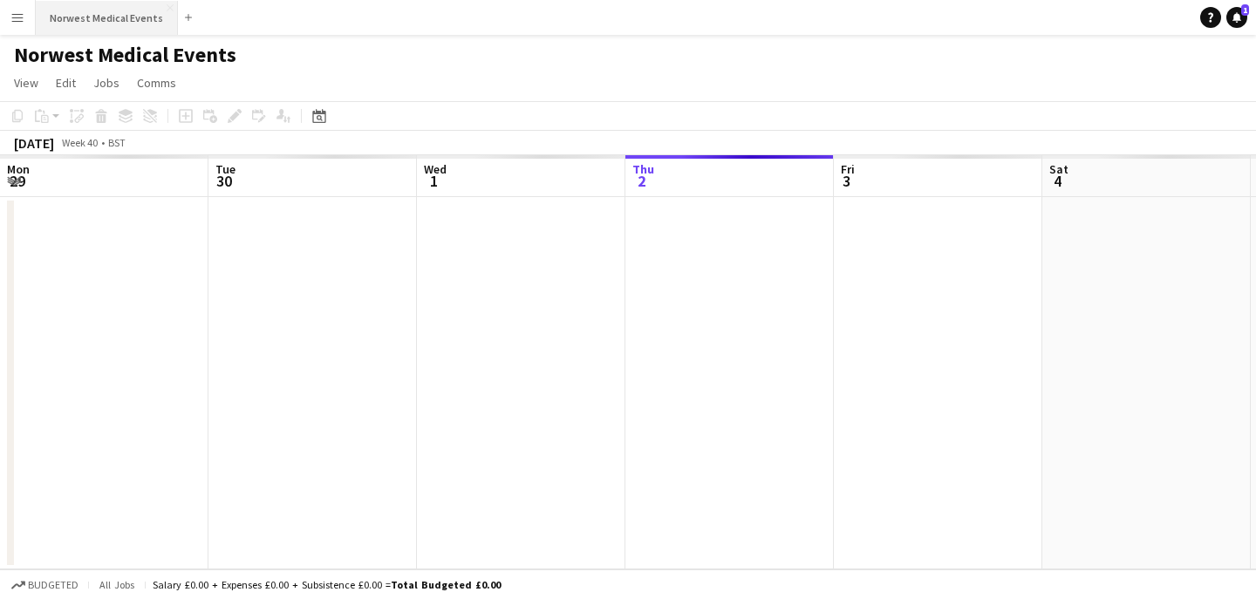
scroll to position [0, 417]
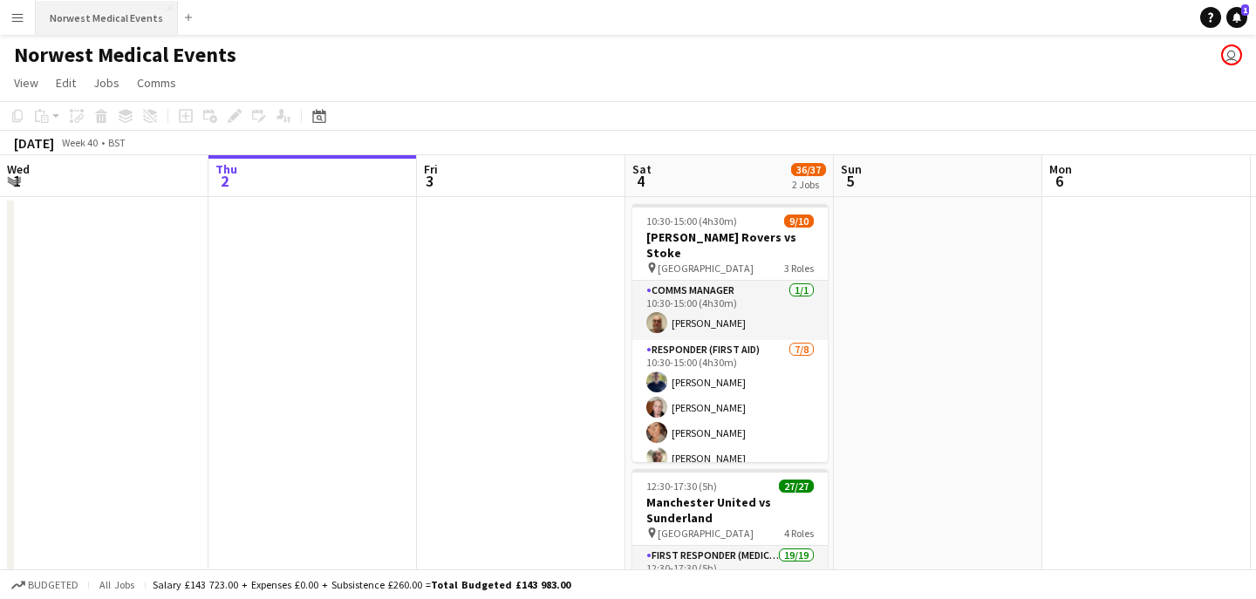
click at [84, 24] on button "Norwest Medical Events Close" at bounding box center [107, 18] width 142 height 34
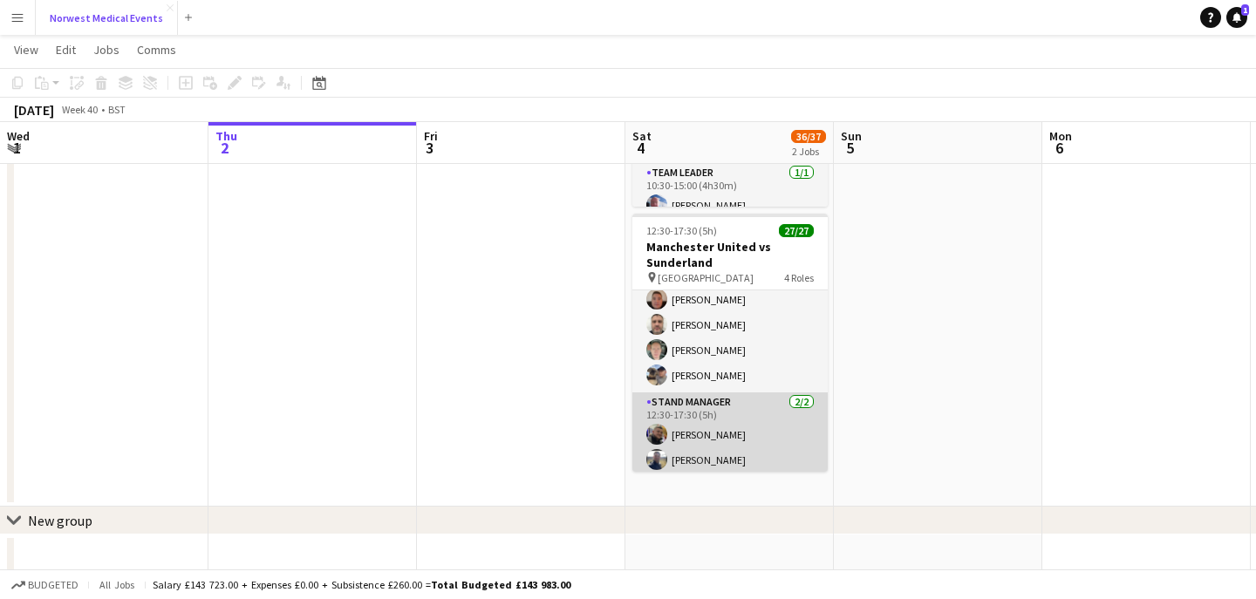
scroll to position [638, 0]
